Goal: Navigation & Orientation: Find specific page/section

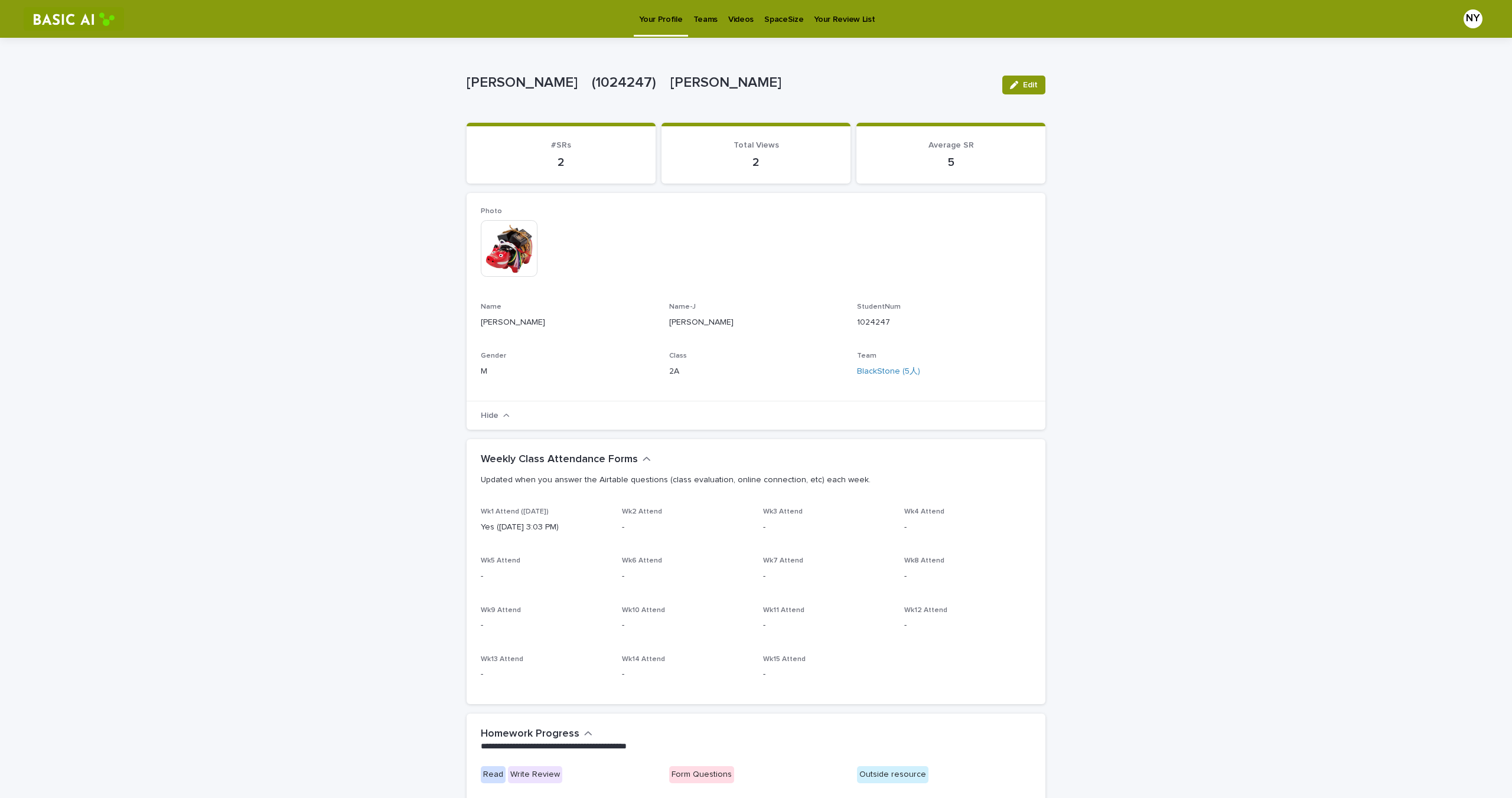
drag, startPoint x: 1335, startPoint y: 70, endPoint x: 1336, endPoint y: 51, distance: 19.0
click at [1335, 69] on div "**********" at bounding box center [756, 621] width 1512 height 1167
click at [702, 12] on p "Teams" at bounding box center [705, 12] width 24 height 25
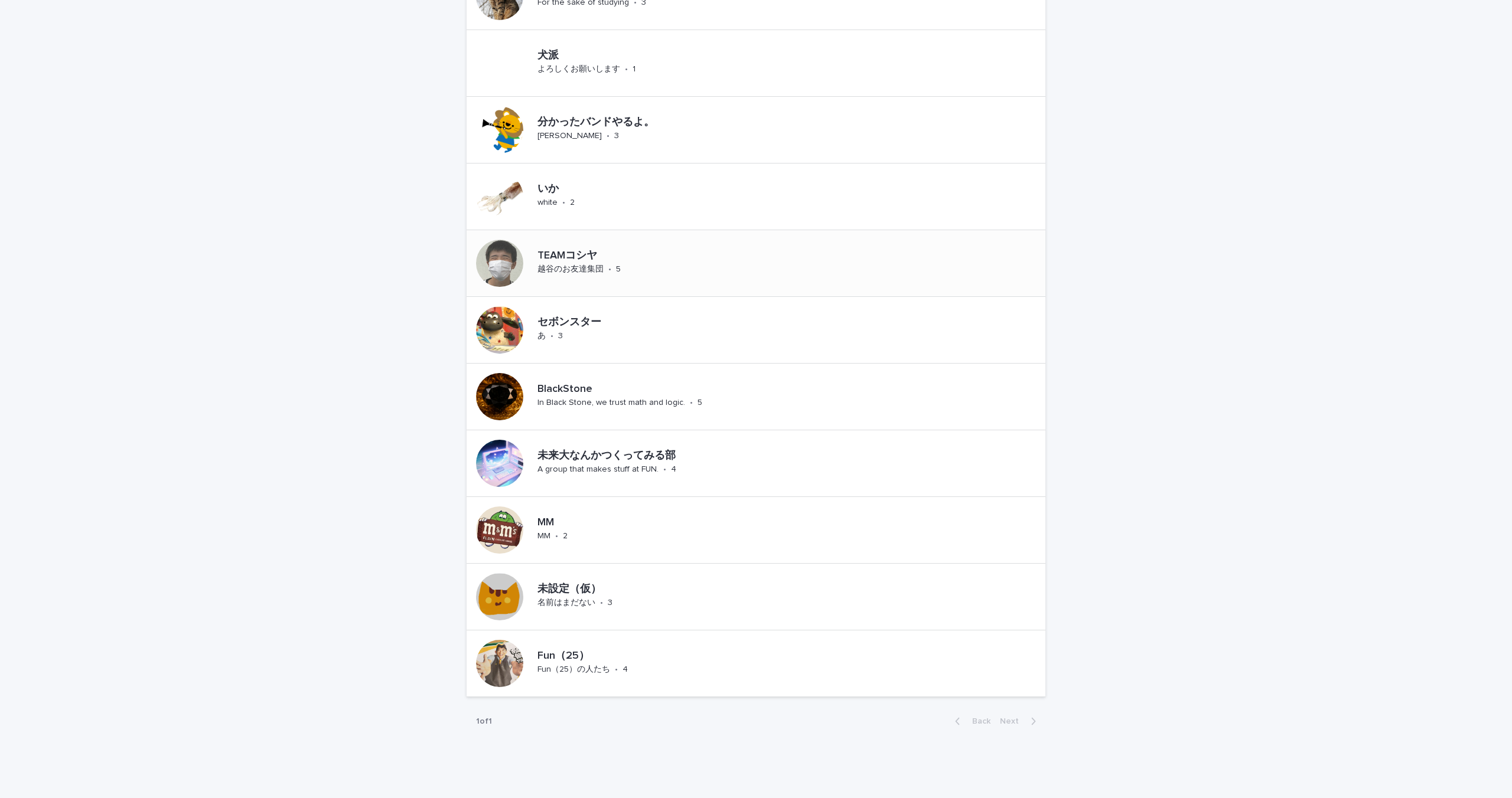
scroll to position [559, 0]
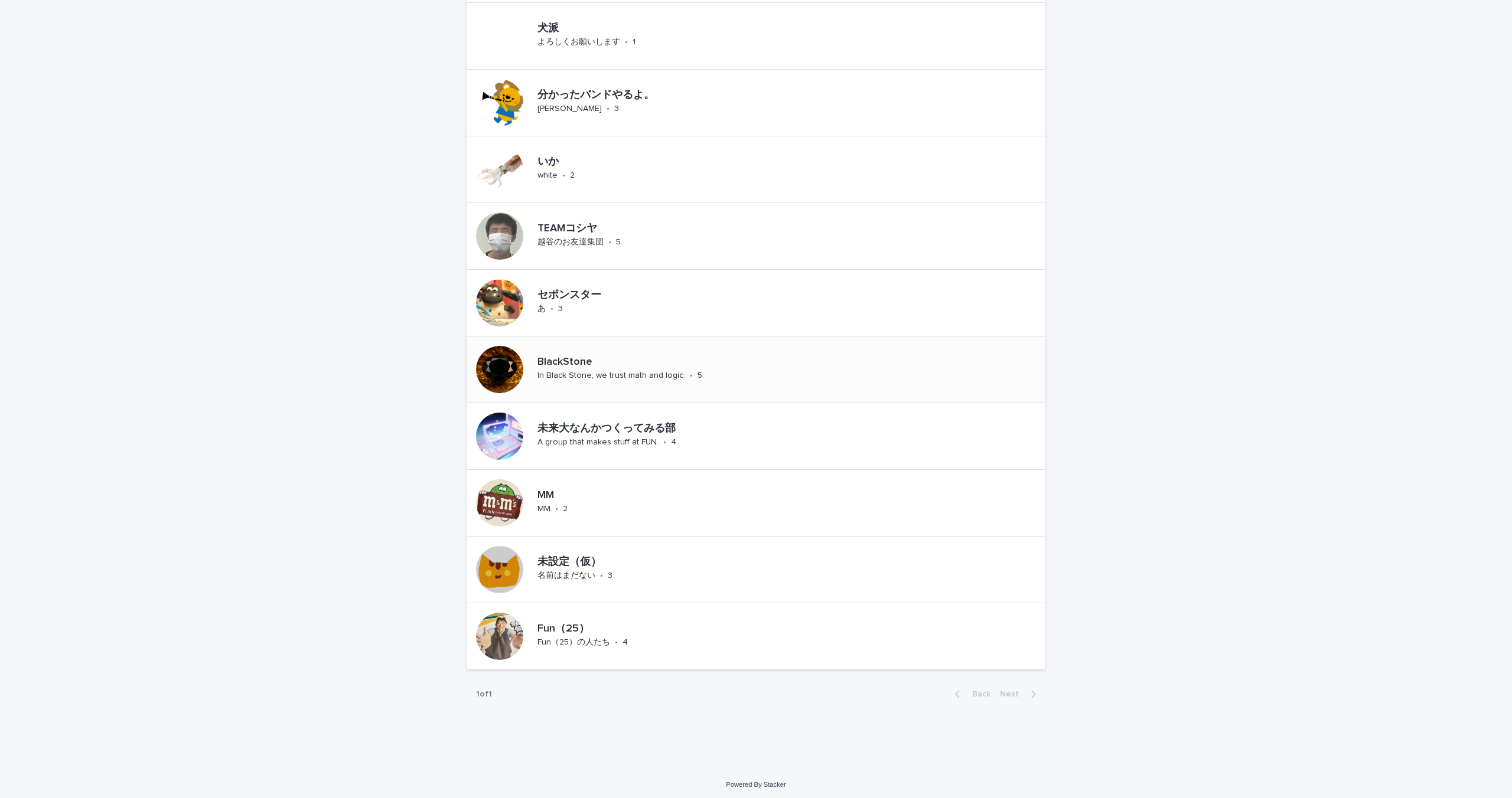
click at [758, 365] on div "BlackStone In Black Stone, we trust math and logic. • 5" at bounding box center [756, 369] width 579 height 66
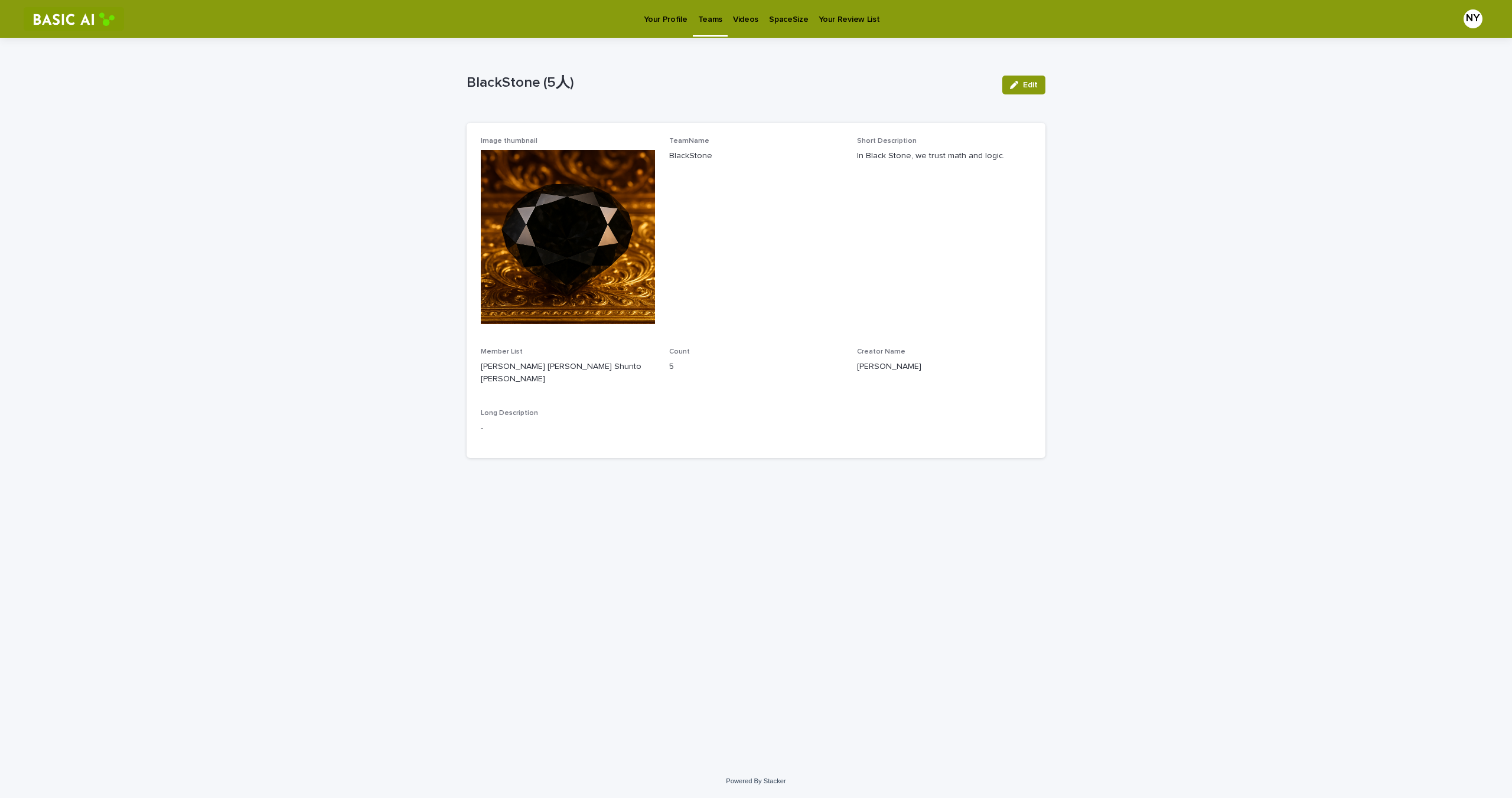
click at [676, 24] on p "Your Profile" at bounding box center [666, 12] width 43 height 25
